Goal: Task Accomplishment & Management: Use online tool/utility

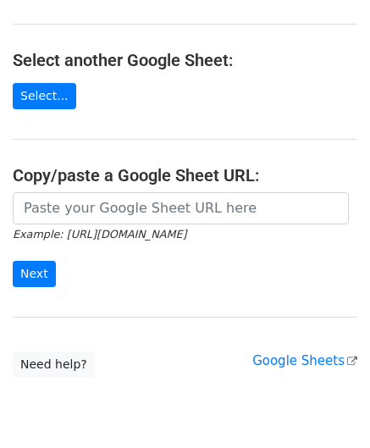
scroll to position [169, 0]
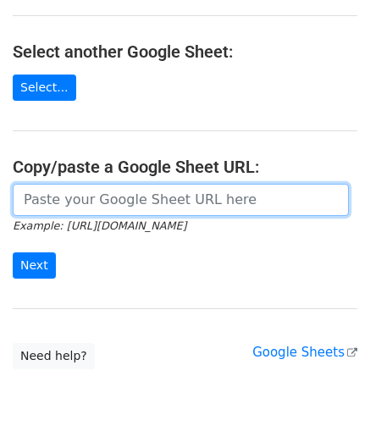
click at [86, 199] on input "url" at bounding box center [181, 200] width 336 height 32
paste input "https://docs.google.com/spreadsheets/d/121NhySRE3oW4RFa1qXzNS0SQpqF4YpEBcBpzuKG…"
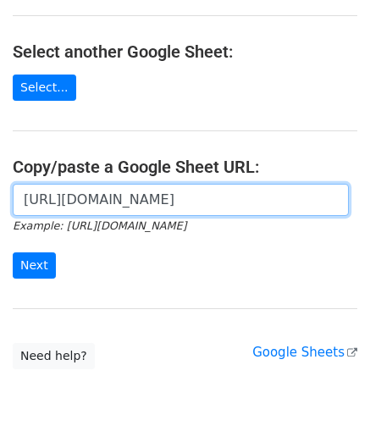
scroll to position [0, 379]
type input "https://docs.google.com/spreadsheets/d/121NhySRE3oW4RFa1qXzNS0SQpqF4YpEBcBpzuKG…"
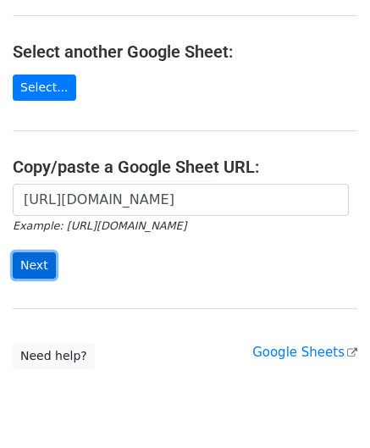
click at [38, 260] on input "Next" at bounding box center [34, 265] width 43 height 26
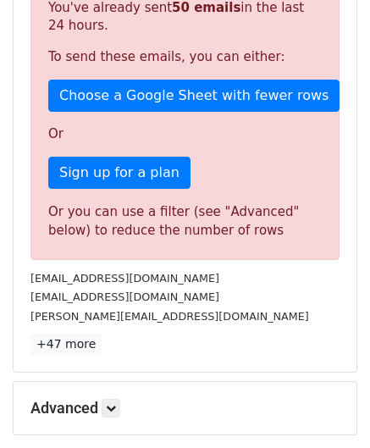
scroll to position [560, 0]
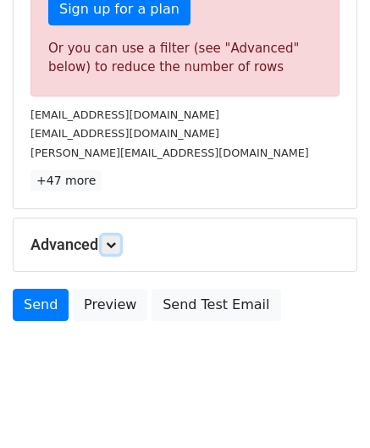
drag, startPoint x: 117, startPoint y: 238, endPoint x: 130, endPoint y: 254, distance: 21.0
click at [116, 240] on icon at bounding box center [111, 245] width 10 height 10
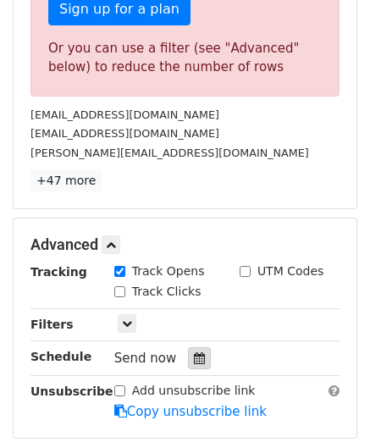
click at [194, 352] on icon at bounding box center [199, 358] width 11 height 12
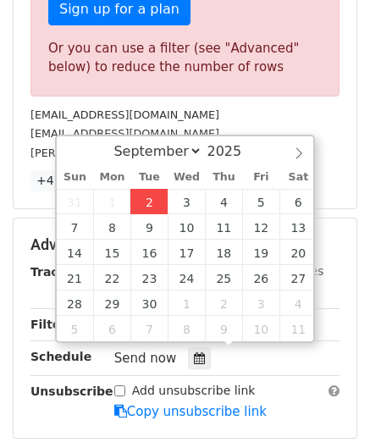
type input "[DATE] 12:00"
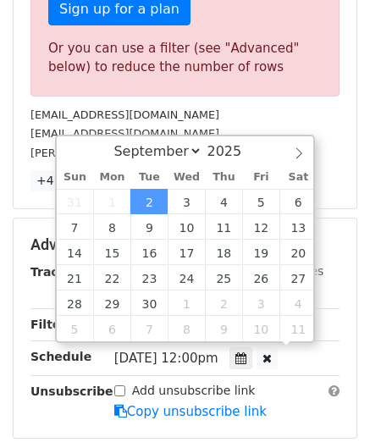
scroll to position [0, 0]
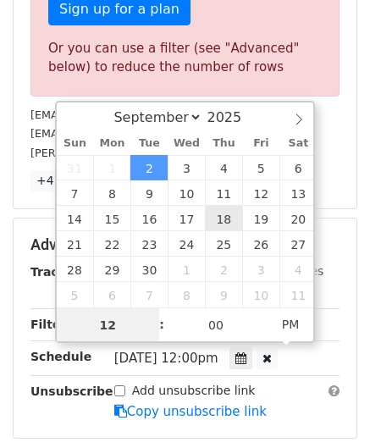
paste input "4"
type input "4"
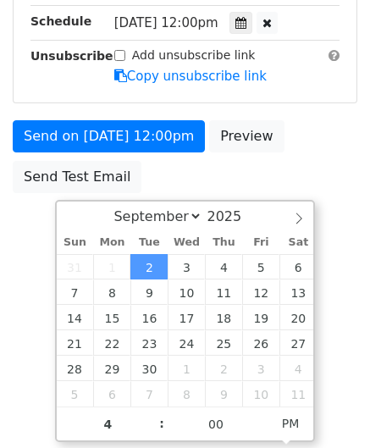
type input "[DATE] 16:00"
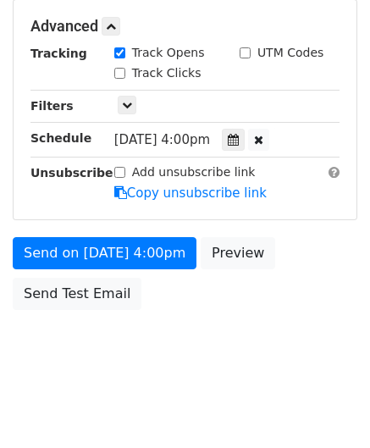
scroll to position [776, 0]
